Goal: Task Accomplishment & Management: Manage account settings

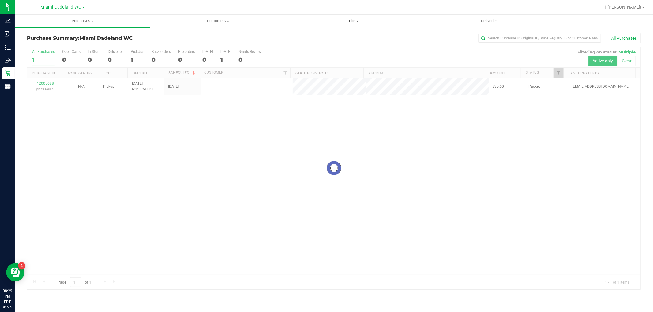
click at [350, 20] on span "Tills" at bounding box center [353, 21] width 135 height 6
click at [303, 35] on span "Manage tills" at bounding box center [306, 36] width 41 height 5
click at [300, 37] on span "Manage tills" at bounding box center [306, 36] width 41 height 5
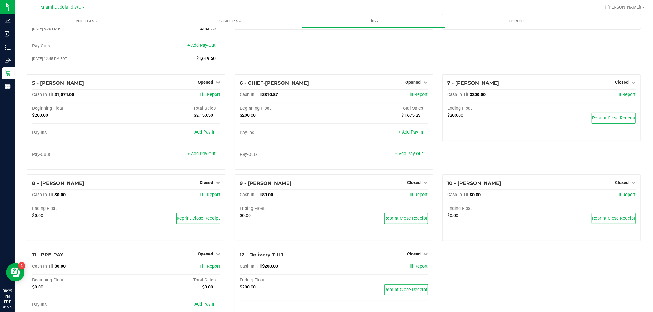
scroll to position [113, 0]
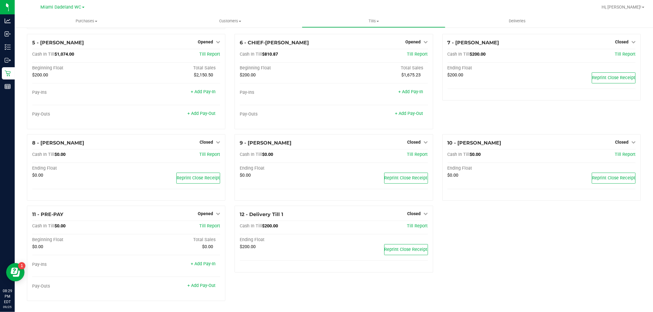
click at [203, 215] on span "Opened" at bounding box center [205, 213] width 15 height 5
click at [212, 225] on link "Close Till" at bounding box center [206, 226] width 17 height 5
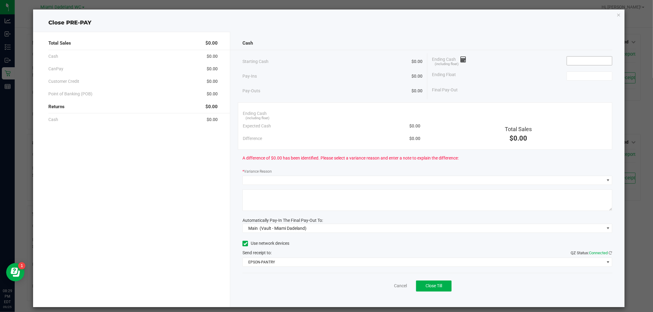
click at [585, 61] on input at bounding box center [589, 61] width 45 height 9
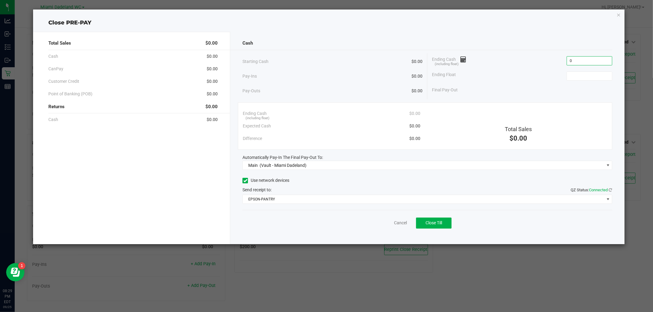
type input "$0.00"
click at [441, 222] on span "Close Till" at bounding box center [433, 223] width 17 height 5
type input "$0.00"
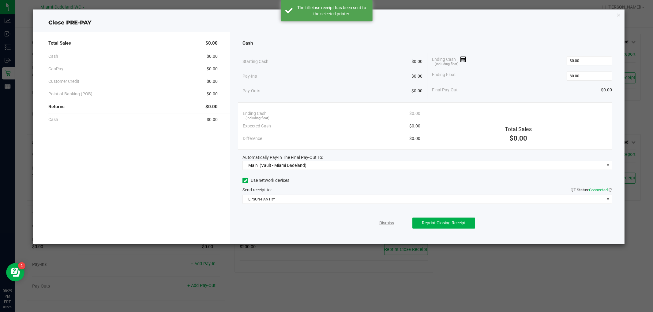
click at [384, 222] on link "Dismiss" at bounding box center [386, 223] width 15 height 6
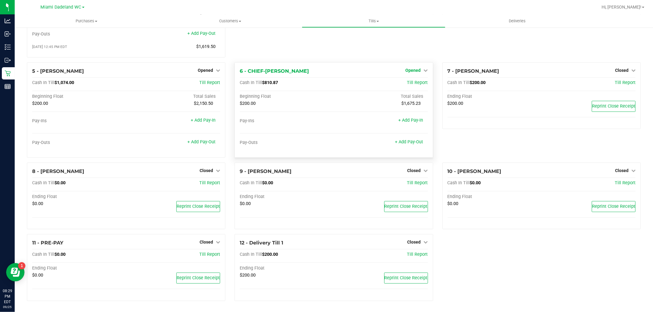
click at [415, 69] on span "Opened" at bounding box center [412, 70] width 15 height 5
click at [417, 82] on link "Close Till" at bounding box center [413, 82] width 17 height 5
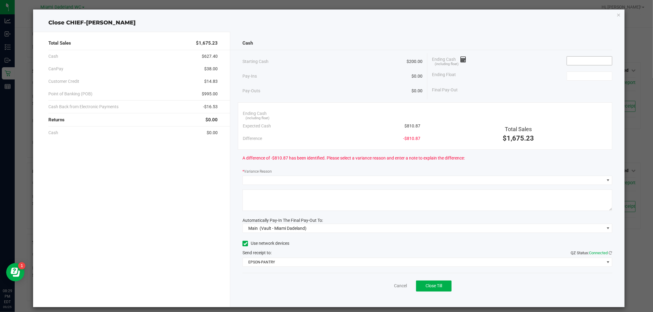
click at [584, 61] on input at bounding box center [589, 61] width 45 height 9
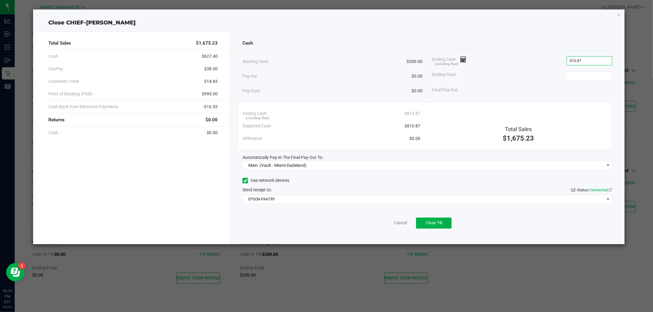
type input "$810.87"
click at [445, 220] on button "Close Till" at bounding box center [433, 223] width 35 height 11
type input "$200.00"
click at [387, 222] on link "Dismiss" at bounding box center [386, 223] width 15 height 6
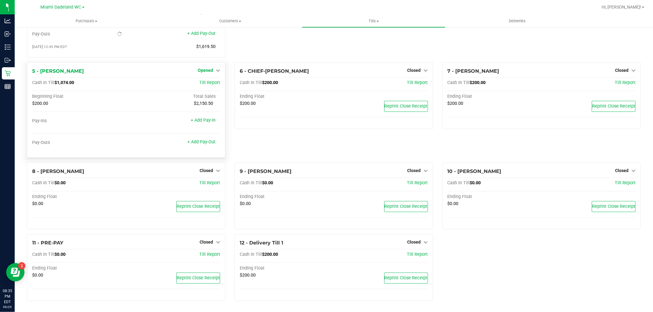
click at [218, 71] on icon at bounding box center [218, 70] width 4 height 4
click at [207, 83] on link "Close Till" at bounding box center [206, 82] width 17 height 5
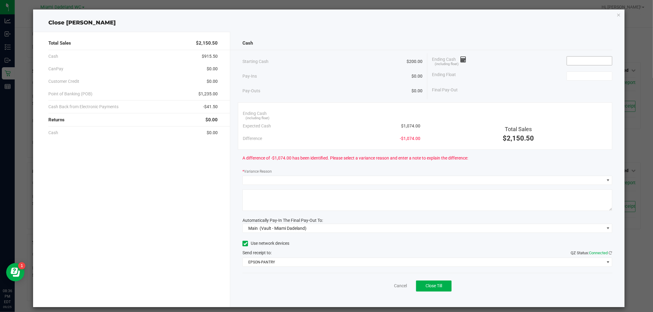
click at [596, 64] on input at bounding box center [589, 61] width 45 height 9
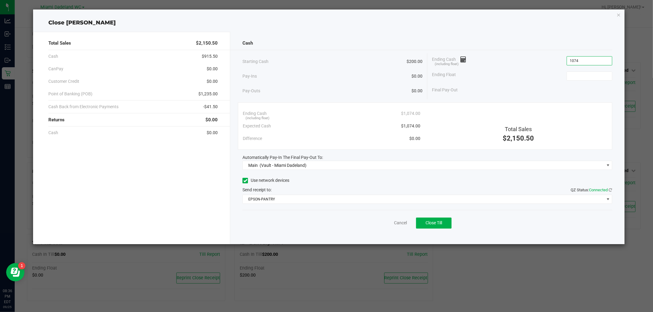
type input "$1,074.00"
type input "$200.00"
click at [431, 222] on span "Close Till" at bounding box center [433, 223] width 17 height 5
click at [388, 222] on link "Dismiss" at bounding box center [386, 223] width 15 height 6
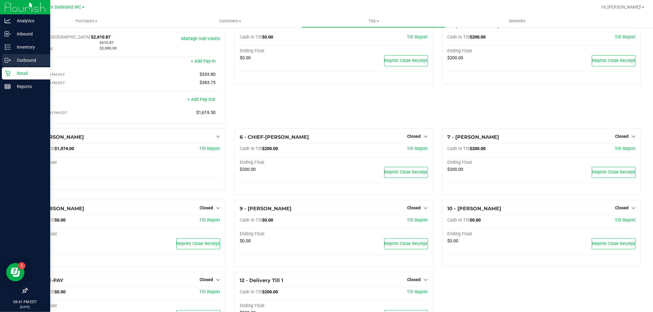
scroll to position [0, 0]
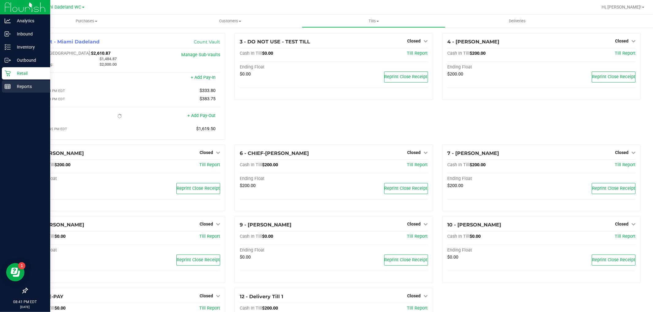
click at [35, 93] on link "Reports" at bounding box center [25, 86] width 50 height 13
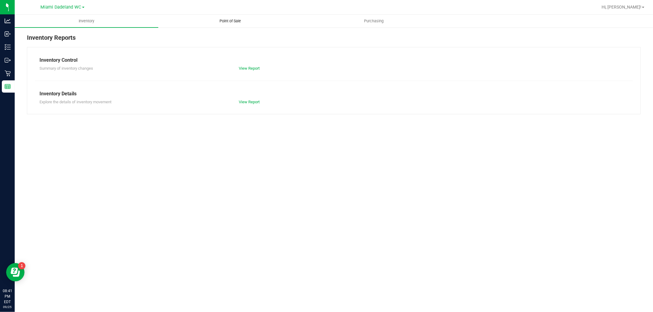
click at [250, 22] on uib-tab-heading "Point of Sale" at bounding box center [229, 21] width 143 height 12
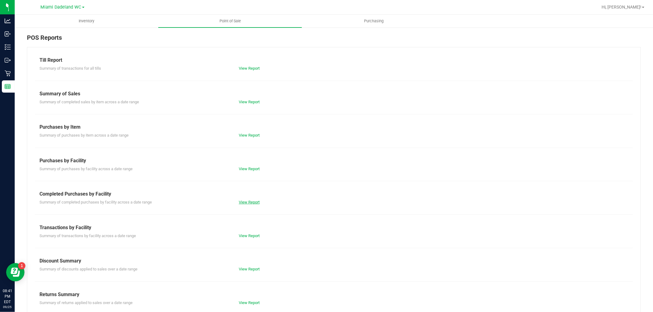
click at [247, 203] on link "View Report" at bounding box center [249, 202] width 21 height 5
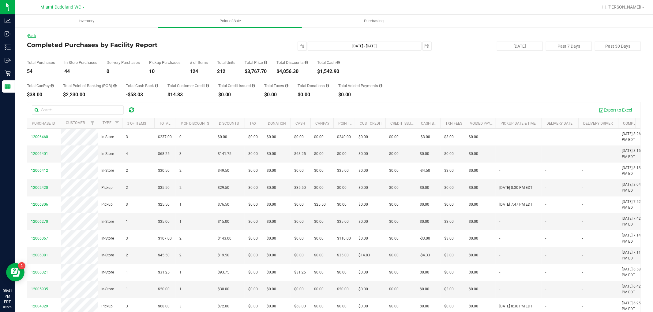
click at [28, 34] on link "Back" at bounding box center [31, 36] width 9 height 4
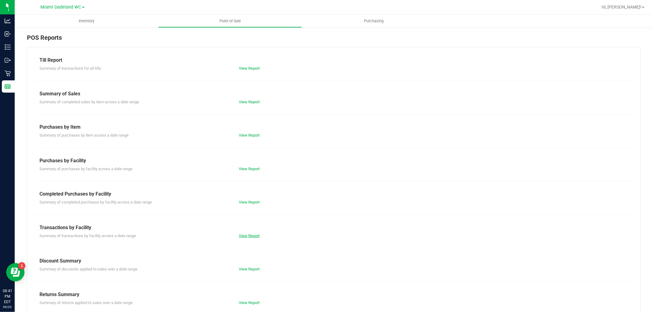
click at [247, 237] on link "View Report" at bounding box center [249, 236] width 21 height 5
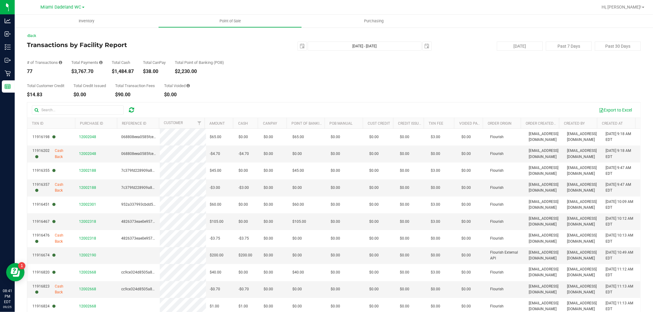
click at [447, 87] on div "Total Customer Credit $14.83 Total Credit Issued $0.00 Total Transaction Fees $…" at bounding box center [333, 85] width 613 height 23
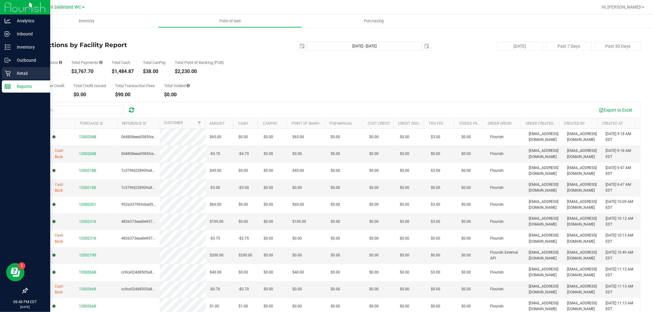
click at [11, 72] on p "Retail" at bounding box center [29, 73] width 37 height 7
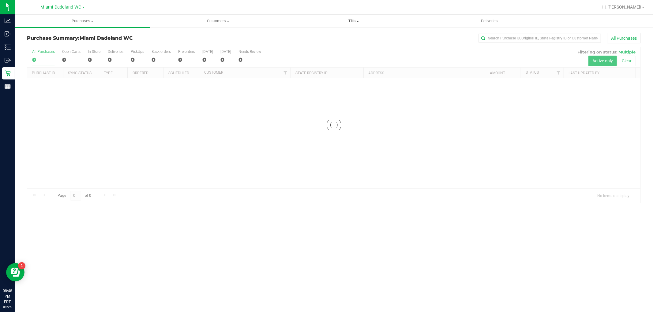
click at [365, 19] on span "Tills" at bounding box center [353, 21] width 135 height 6
click at [365, 35] on li "Manage tills" at bounding box center [354, 36] width 136 height 7
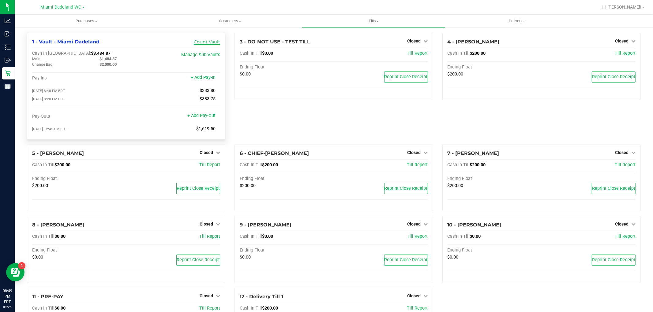
click at [210, 43] on link "Count Vault" at bounding box center [207, 42] width 26 height 6
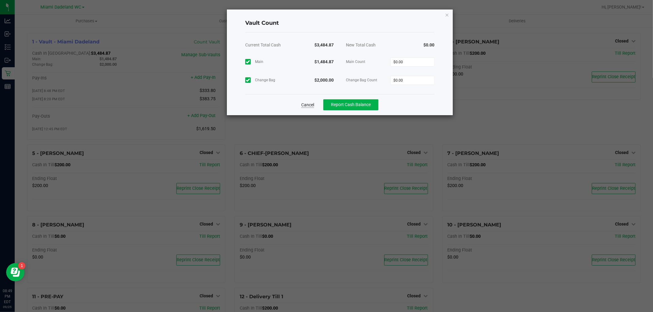
click at [301, 104] on link "Cancel" at bounding box center [307, 105] width 13 height 6
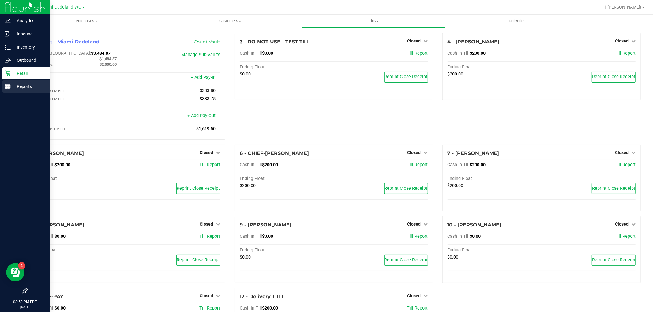
click at [19, 88] on p "Reports" at bounding box center [29, 86] width 37 height 7
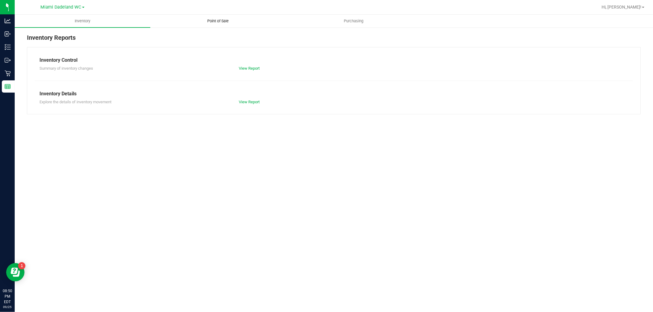
click at [214, 16] on uib-tab-heading "Point of Sale" at bounding box center [218, 21] width 135 height 12
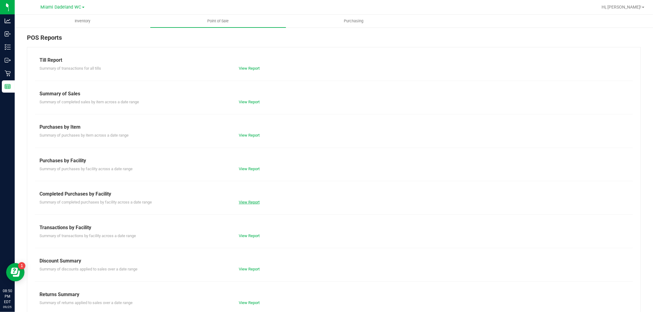
click at [242, 204] on link "View Report" at bounding box center [249, 202] width 21 height 5
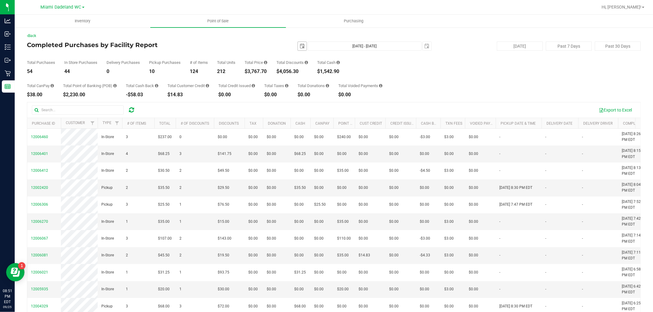
click at [301, 47] on span "select" at bounding box center [302, 46] width 9 height 9
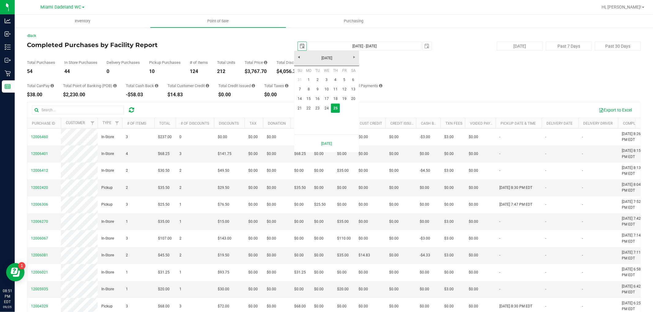
scroll to position [0, 15]
click at [308, 78] on link "1" at bounding box center [308, 79] width 9 height 9
type input "[DATE]"
type input "[DATE] - [DATE]"
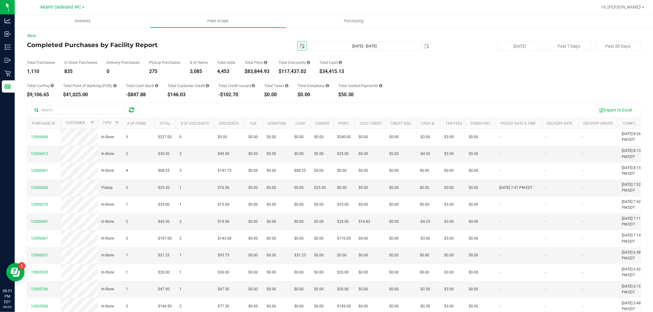
click at [298, 48] on span "select" at bounding box center [302, 46] width 9 height 9
click at [334, 109] on link "25" at bounding box center [335, 108] width 9 height 9
type input "[DATE]"
type input "[DATE] - [DATE]"
click at [298, 49] on span "select" at bounding box center [302, 46] width 9 height 9
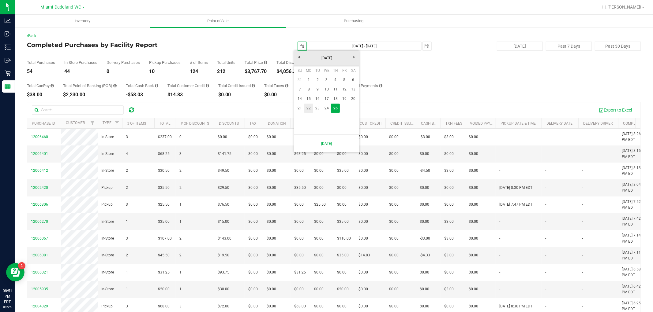
click at [304, 107] on link "22" at bounding box center [308, 108] width 9 height 9
type input "[DATE]"
type input "[DATE] - [DATE]"
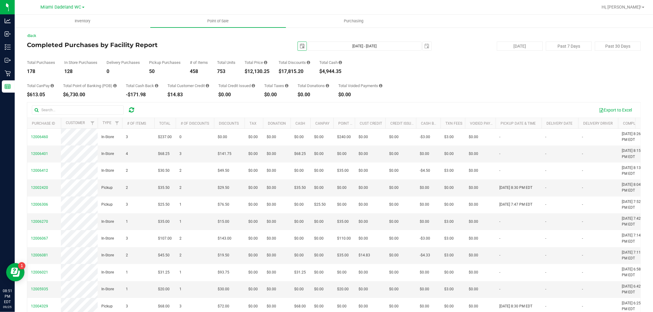
click at [300, 45] on span "select" at bounding box center [302, 46] width 5 height 5
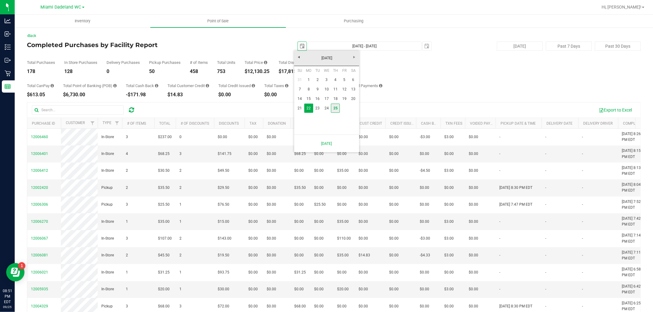
click at [335, 107] on link "25" at bounding box center [335, 108] width 9 height 9
type input "[DATE]"
type input "[DATE] - [DATE]"
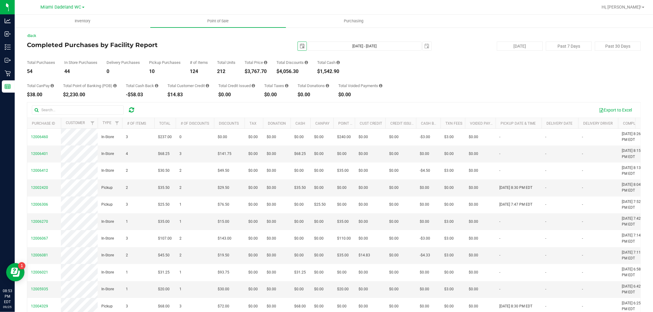
click at [300, 45] on span "select" at bounding box center [302, 46] width 5 height 5
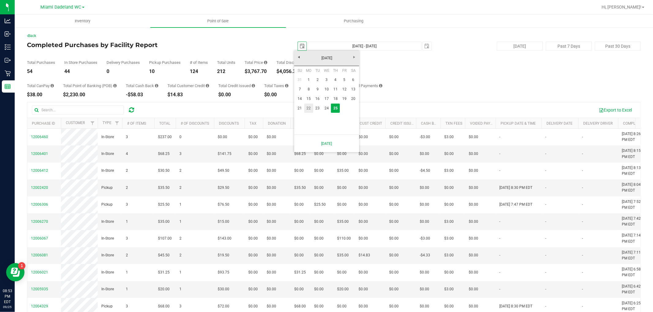
click at [307, 111] on link "22" at bounding box center [308, 108] width 9 height 9
type input "[DATE]"
type input "[DATE] - [DATE]"
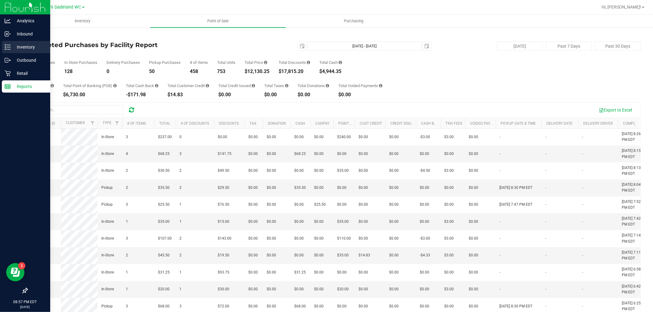
click at [20, 45] on p "Inventory" at bounding box center [29, 46] width 37 height 7
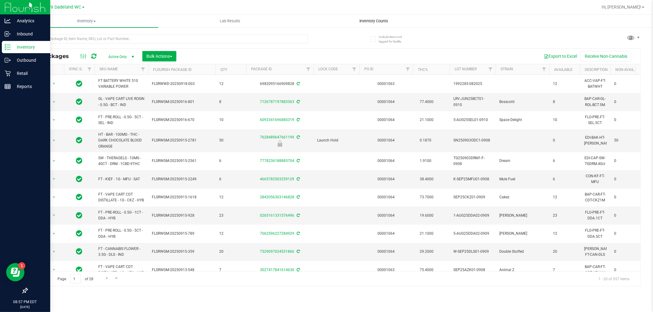
click at [377, 18] on span "Inventory Counts" at bounding box center [373, 21] width 45 height 6
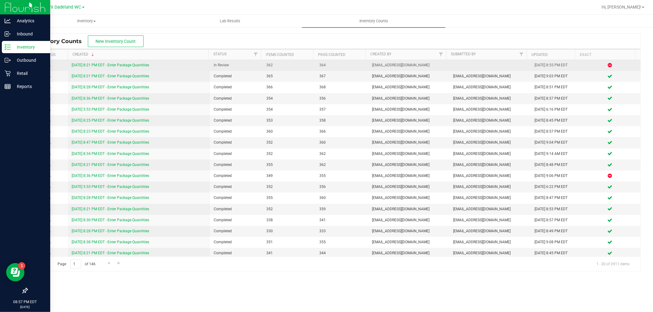
click at [149, 63] on link "[DATE] 8:21 PM EDT - Enter Package Quantities" at bounding box center [110, 65] width 77 height 4
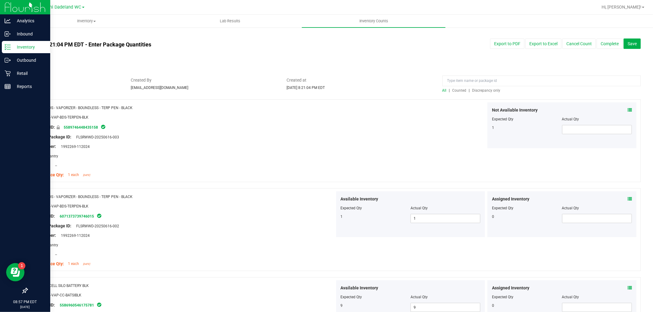
click at [490, 88] on span "Discrepancy only" at bounding box center [486, 90] width 28 height 4
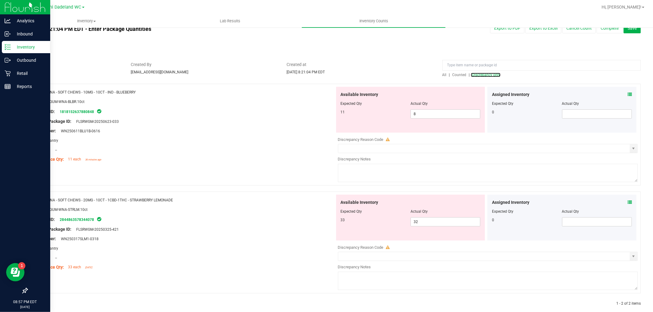
scroll to position [24, 0]
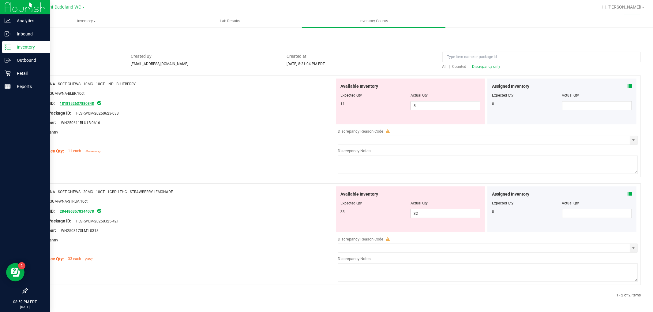
click at [81, 104] on link "1818152637880848" at bounding box center [77, 104] width 34 height 4
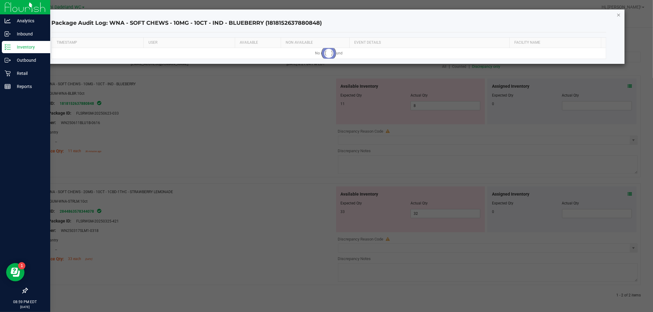
click at [618, 14] on icon "button" at bounding box center [618, 14] width 4 height 7
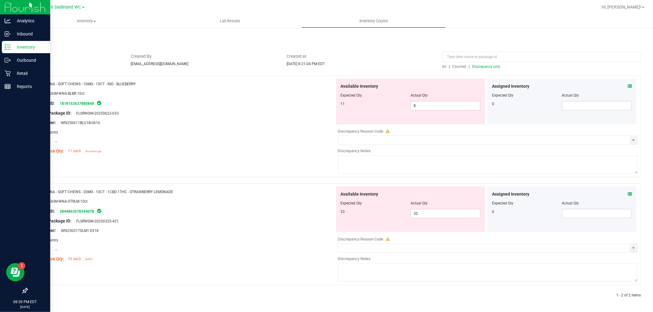
click at [627, 83] on span at bounding box center [629, 86] width 4 height 6
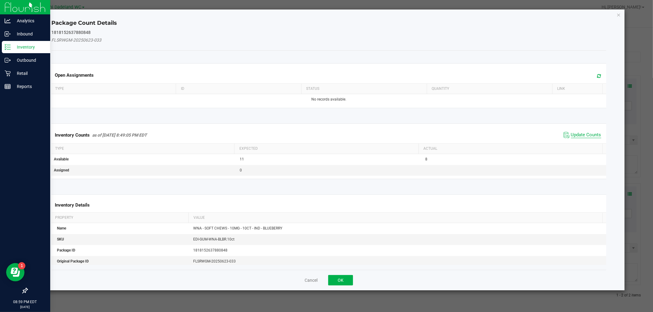
click at [571, 136] on span "Update Counts" at bounding box center [586, 135] width 30 height 6
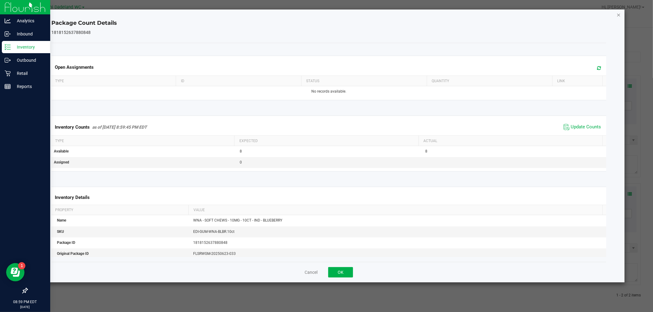
click at [617, 13] on icon "Close" at bounding box center [618, 14] width 4 height 7
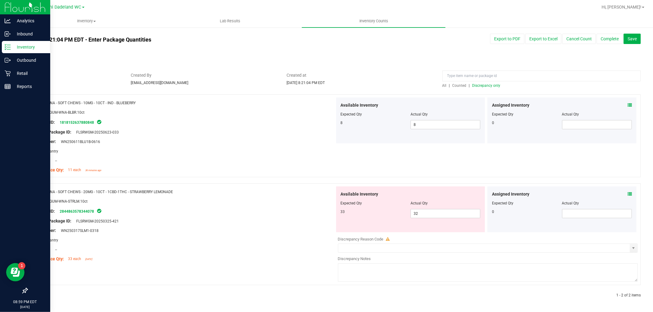
scroll to position [5, 0]
click at [421, 214] on span "32 32" at bounding box center [445, 213] width 70 height 9
click at [627, 193] on icon at bounding box center [629, 194] width 4 height 4
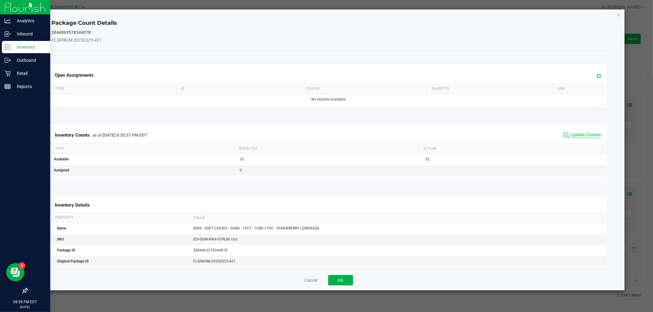
click at [575, 133] on span "Update Counts" at bounding box center [586, 135] width 30 height 6
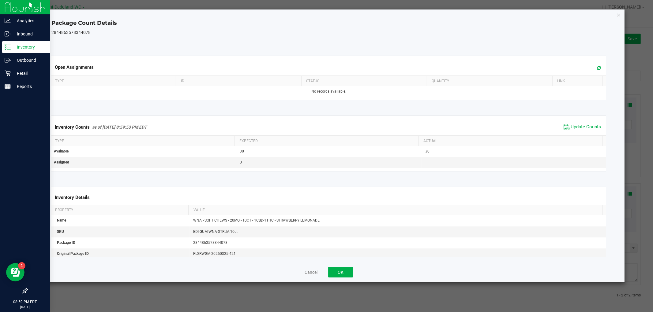
click at [617, 13] on icon "Close" at bounding box center [618, 14] width 4 height 7
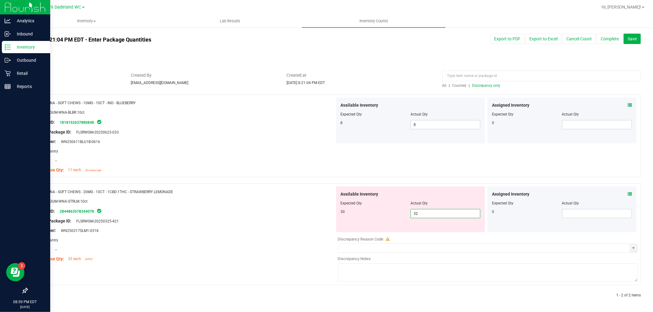
click at [443, 213] on span "32 32" at bounding box center [445, 213] width 70 height 9
type input "3"
type input "30"
click at [442, 62] on div "All counts [DATE] 8:21:04 PM EDT - Enter Package Quantities Sync Status Not Syn…" at bounding box center [333, 167] width 613 height 278
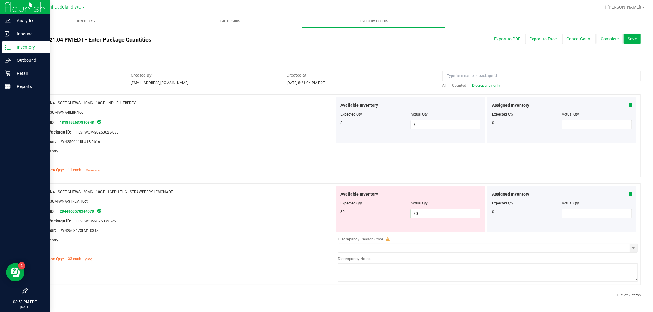
scroll to position [0, 0]
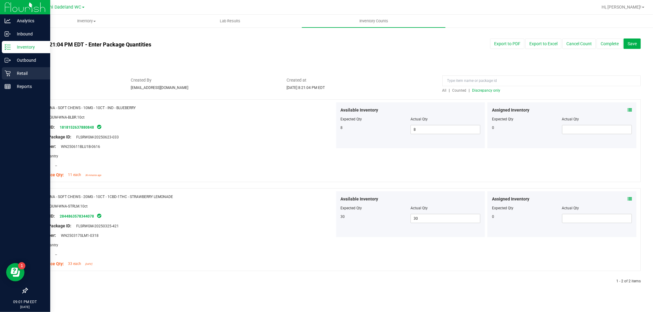
click at [13, 71] on p "Retail" at bounding box center [29, 73] width 37 height 7
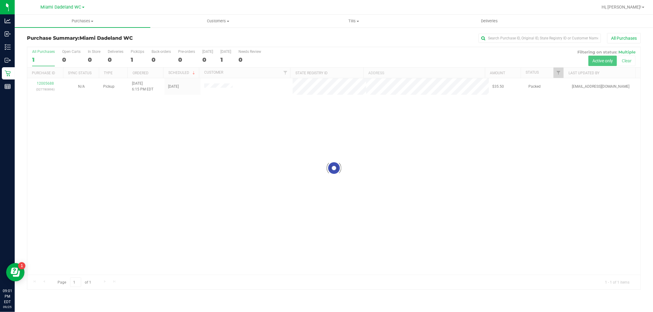
click at [349, 47] on div "Loading... All Purchases 1 Open Carts 0 In Store 0 Deliveries 0 PickUps 1 Back-…" at bounding box center [333, 169] width 613 height 244
